Goal: Information Seeking & Learning: Learn about a topic

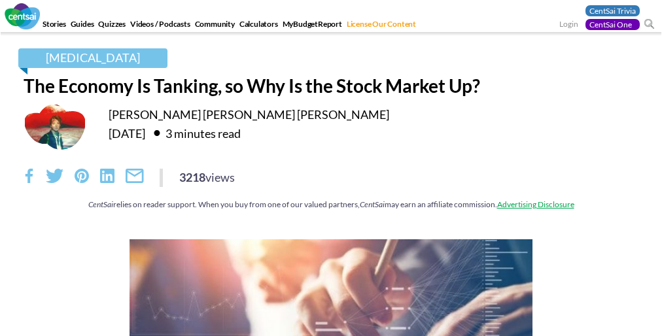
click at [331, 185] on div "3218 views" at bounding box center [331, 178] width 615 height 18
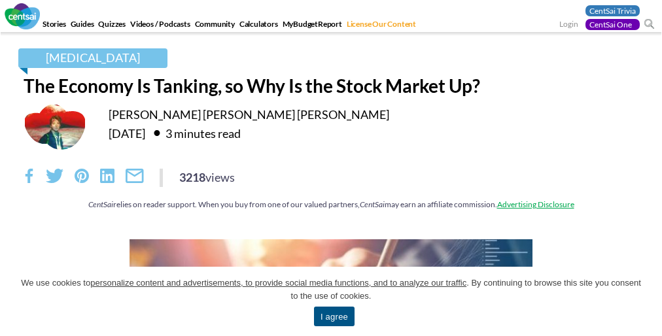
click at [331, 302] on span "We use cookies to personalize content and advertisements, to provide social med…" at bounding box center [331, 290] width 623 height 26
click at [331, 168] on div "[MEDICAL_DATA] The Economy Is Tanking, so Why Is the Stock Market Up? [PERSON_N…" at bounding box center [331, 135] width 635 height 175
click at [334, 317] on link "I agree" at bounding box center [334, 317] width 41 height 20
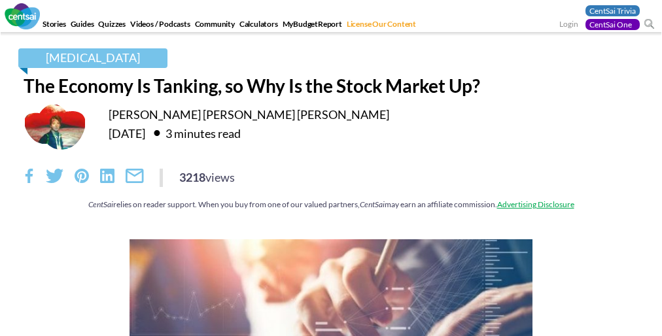
click at [331, 185] on div "3218 views" at bounding box center [331, 178] width 615 height 18
click at [331, 168] on div "[MEDICAL_DATA] The Economy Is Tanking, so Why Is the Stock Market Up? [PERSON_N…" at bounding box center [331, 135] width 635 height 175
click at [331, 185] on div "3218 views" at bounding box center [331, 178] width 615 height 18
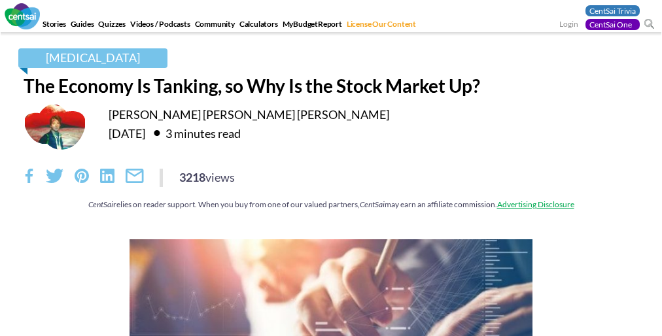
click at [331, 185] on div "3218 views" at bounding box center [331, 178] width 615 height 18
click at [331, 168] on div "[MEDICAL_DATA] The Economy Is Tanking, so Why Is the Stock Market Up? [PERSON_N…" at bounding box center [331, 135] width 635 height 175
